Goal: Book appointment/travel/reservation

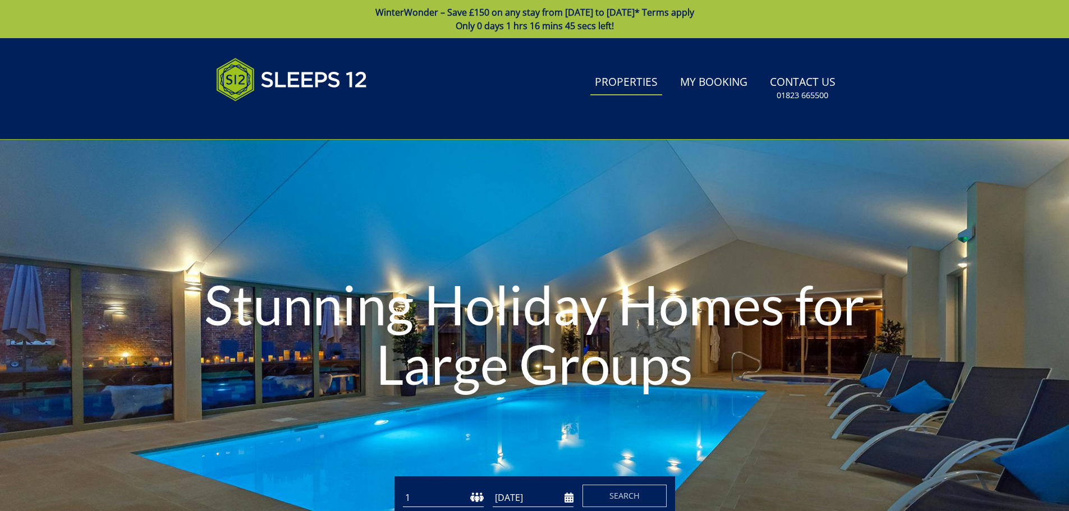
click at [614, 79] on link "Properties" at bounding box center [626, 82] width 72 height 25
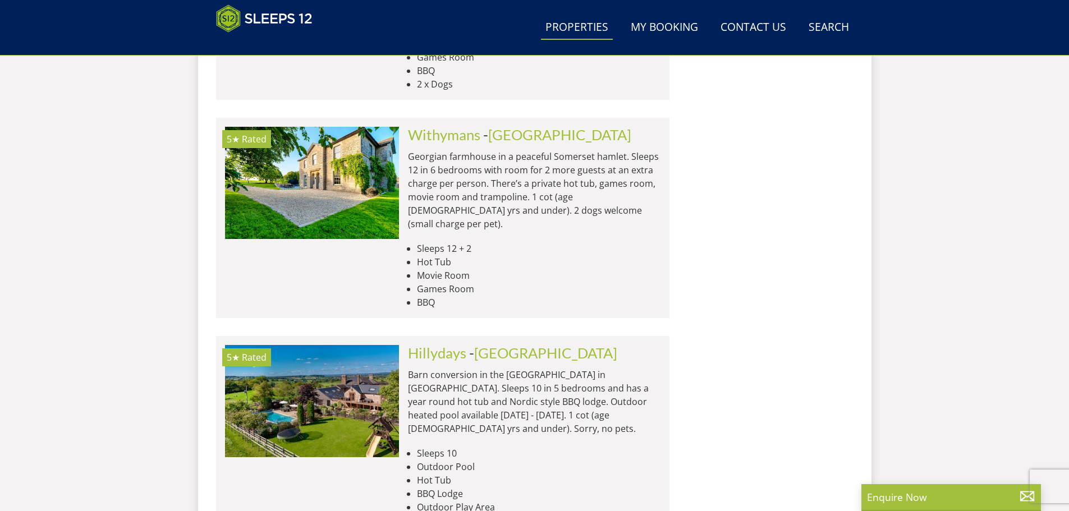
scroll to position [2160, 0]
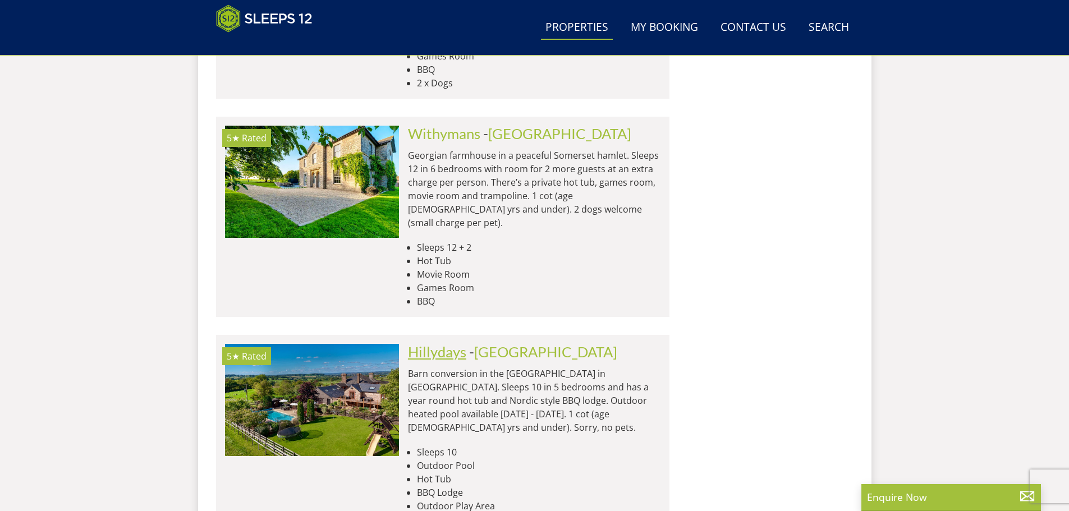
click at [448, 343] on link "Hillydays" at bounding box center [437, 351] width 58 height 17
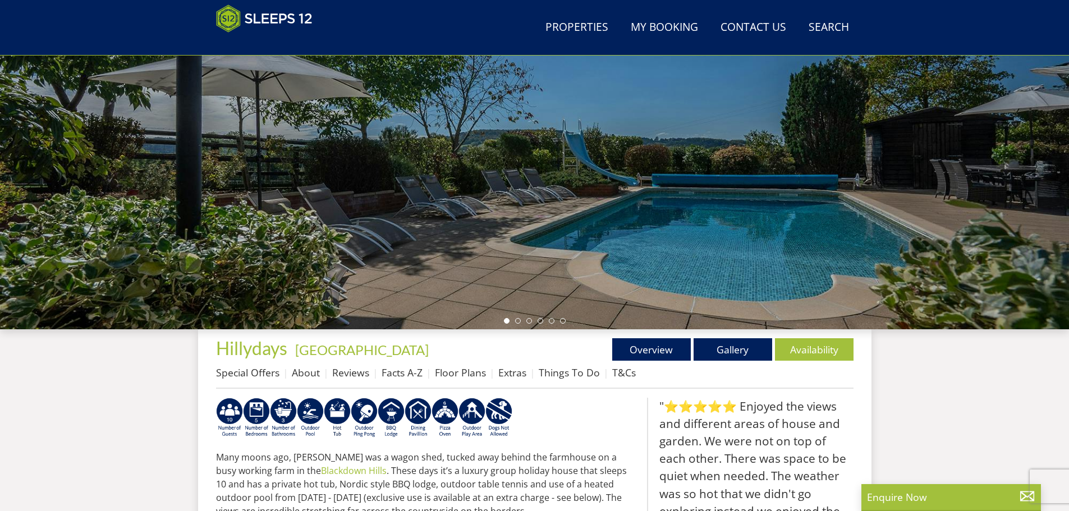
scroll to position [302, 0]
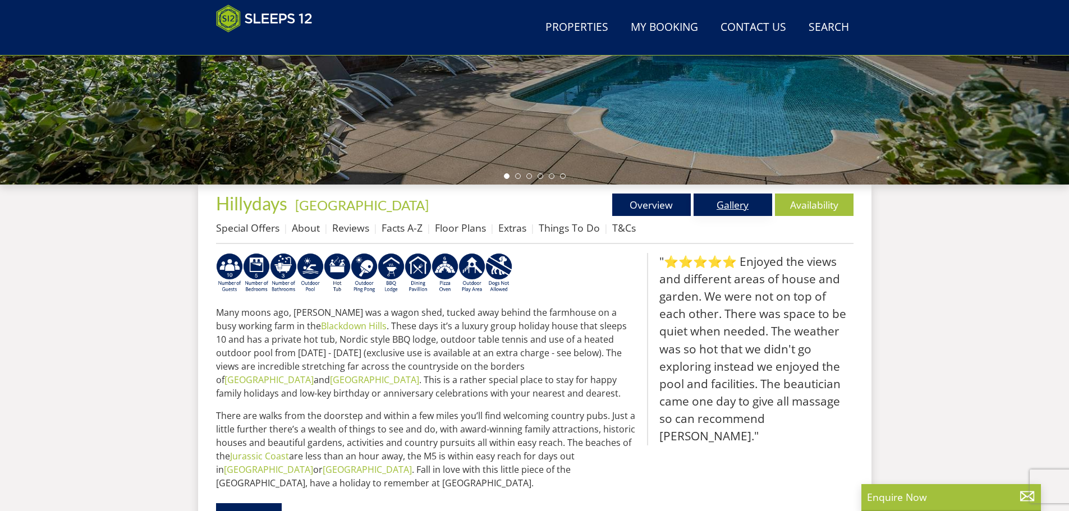
click at [716, 211] on link "Gallery" at bounding box center [732, 205] width 79 height 22
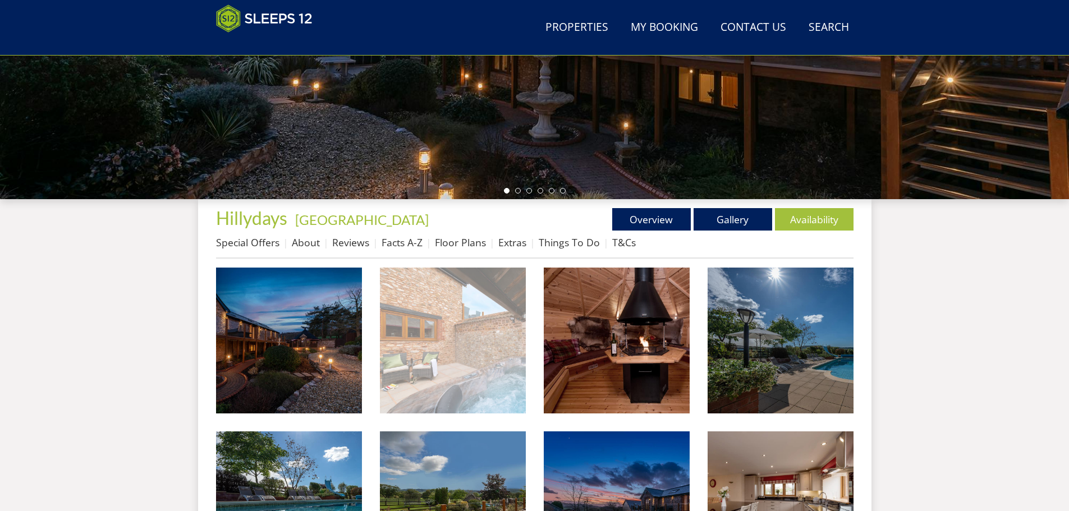
scroll to position [361, 0]
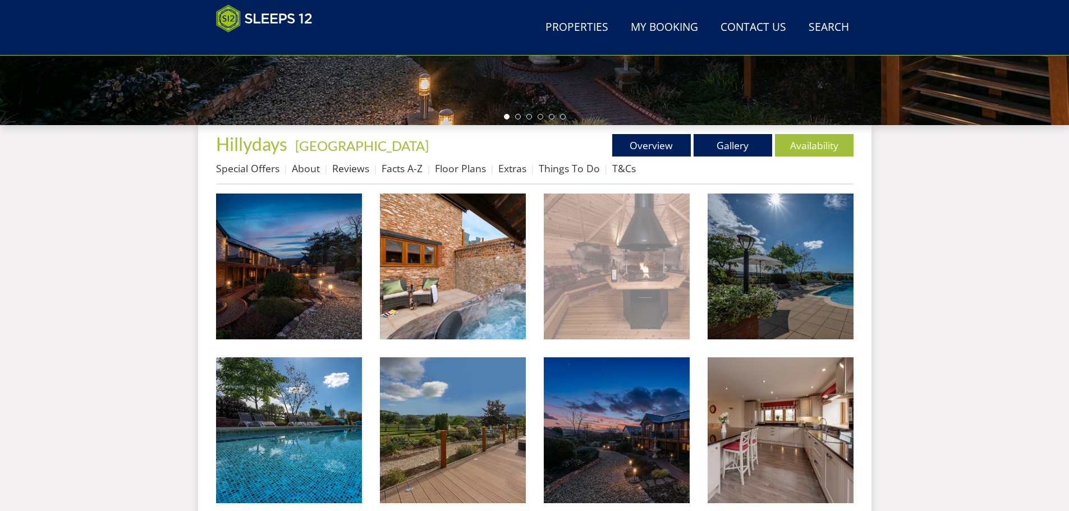
click at [657, 293] on img at bounding box center [617, 267] width 146 height 146
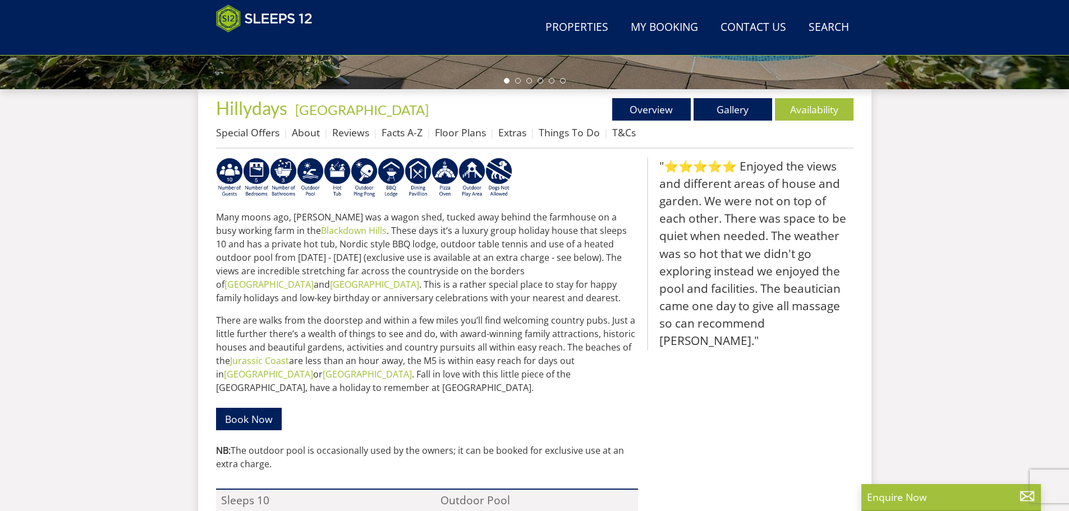
scroll to position [582, 0]
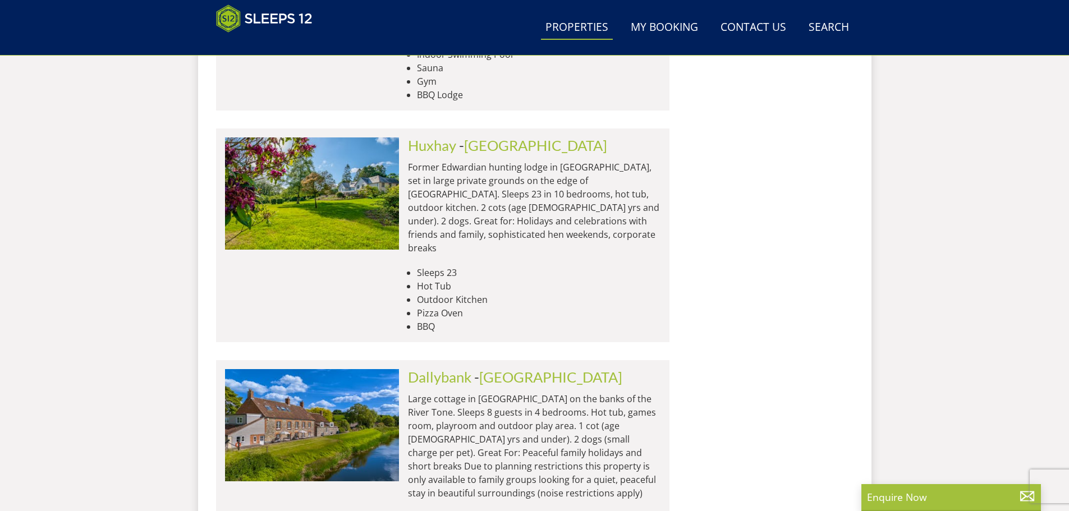
scroll to position [4741, 0]
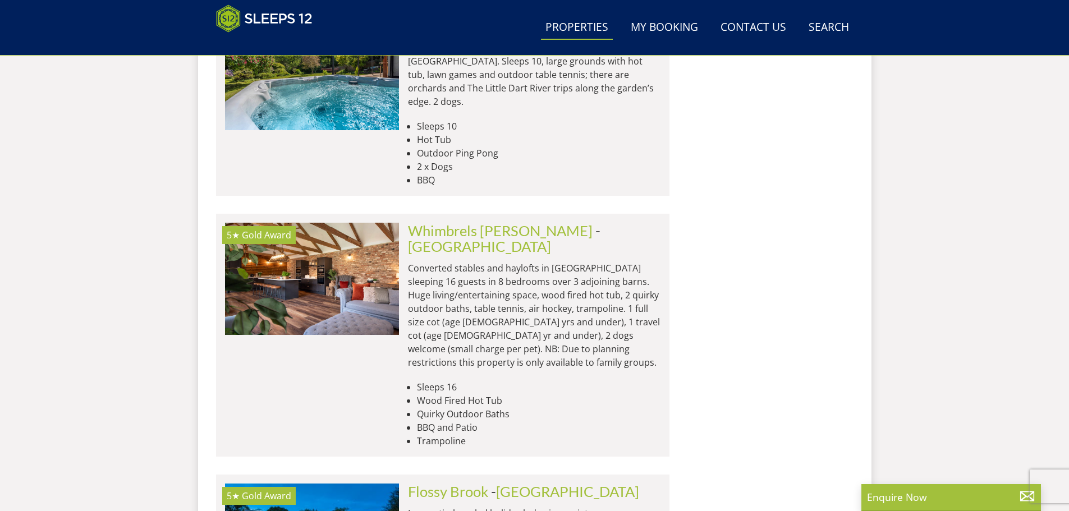
scroll to position [5302, 0]
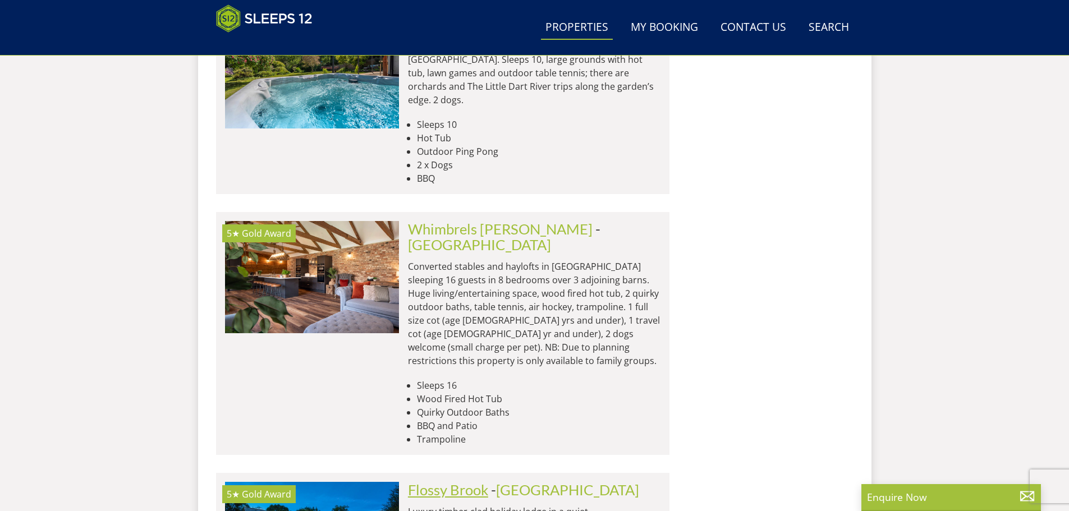
click at [420, 481] on link "Flossy Brook" at bounding box center [448, 489] width 80 height 17
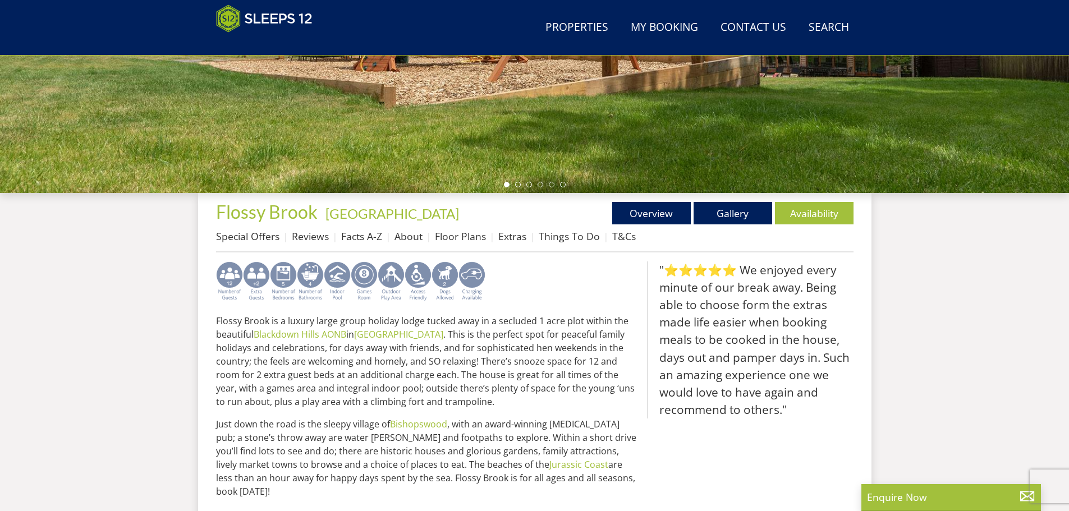
scroll to position [301, 0]
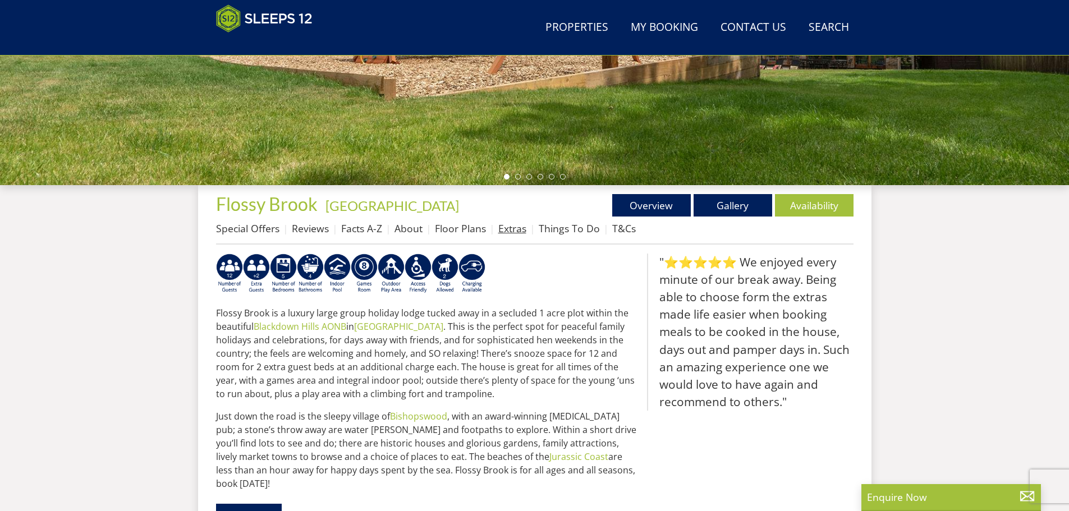
click at [513, 231] on link "Extras" at bounding box center [512, 228] width 28 height 13
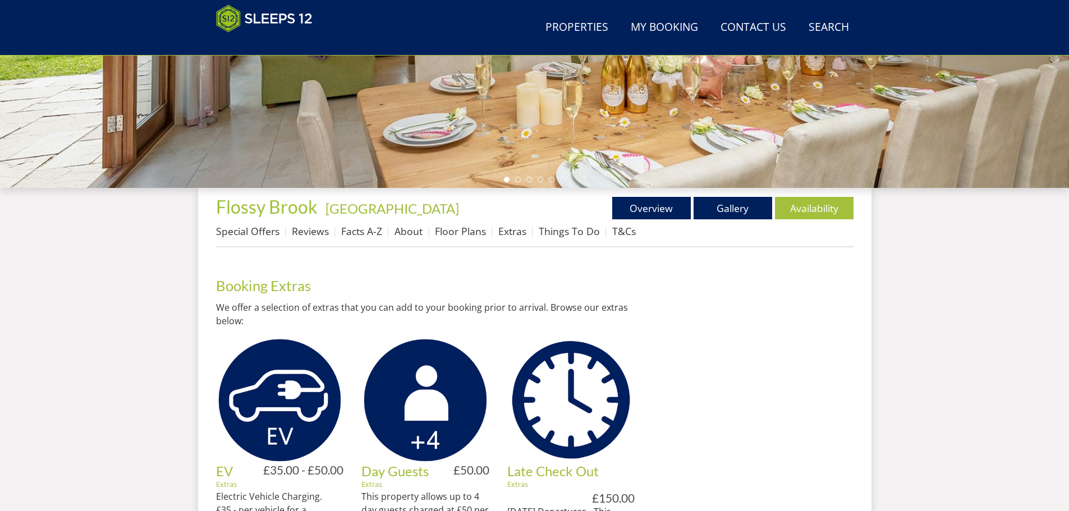
scroll to position [298, 0]
click at [712, 210] on link "Gallery" at bounding box center [732, 208] width 79 height 22
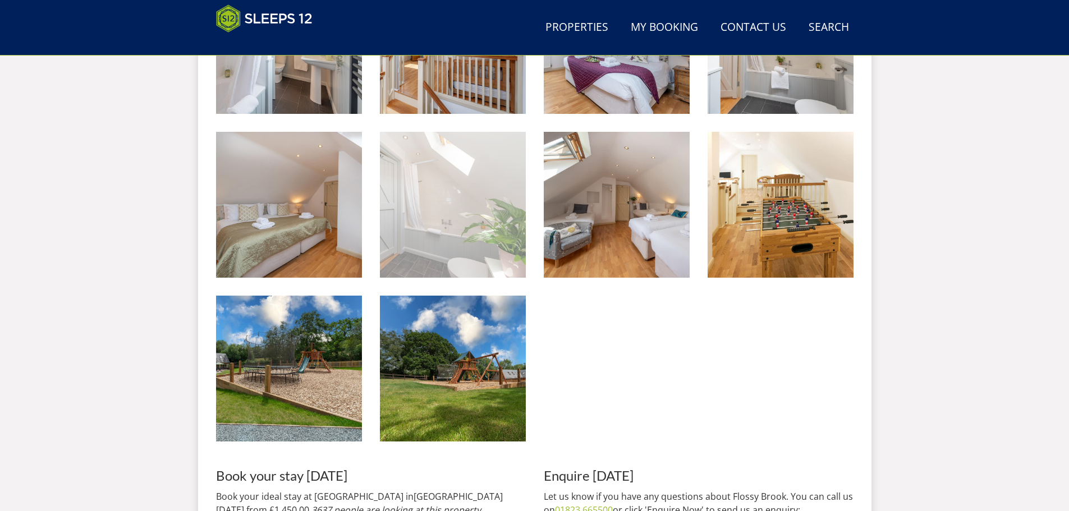
scroll to position [1088, 0]
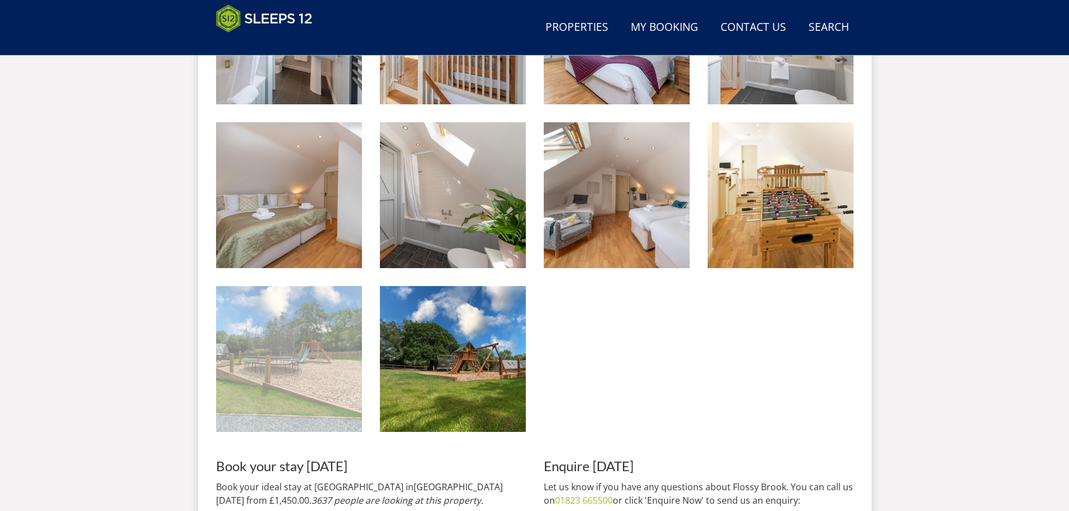
click at [329, 369] on img at bounding box center [289, 359] width 146 height 146
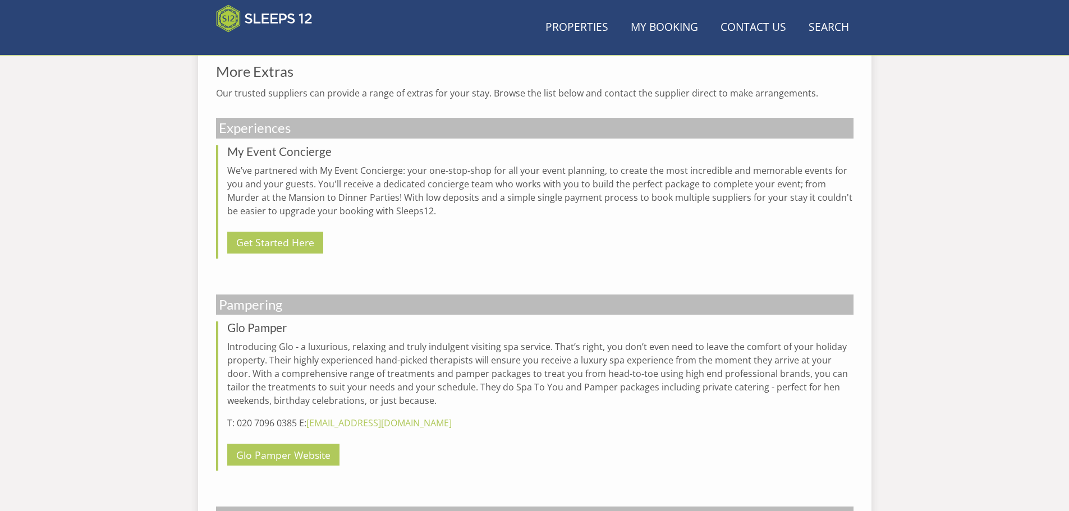
scroll to position [298, 0]
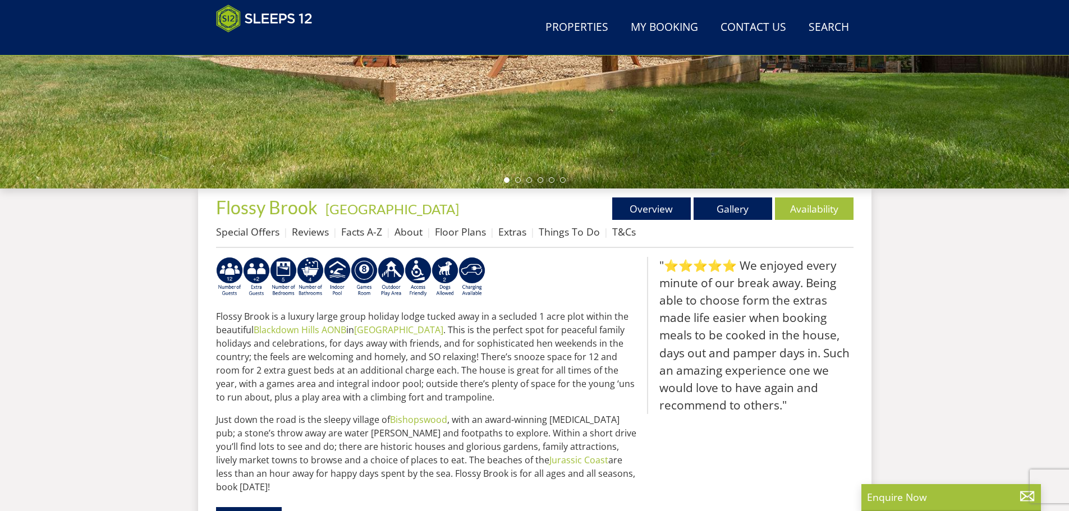
scroll to position [301, 0]
